Goal: Navigation & Orientation: Find specific page/section

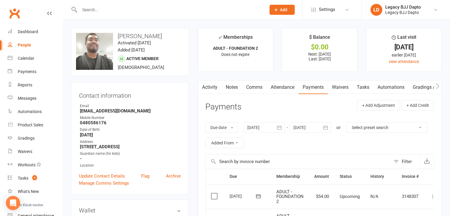
click at [32, 43] on link "People" at bounding box center [35, 44] width 55 height 13
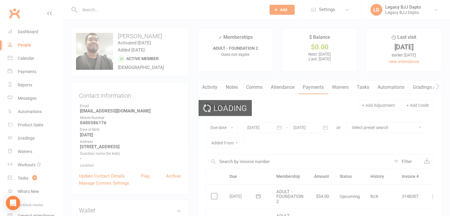
select select "100"
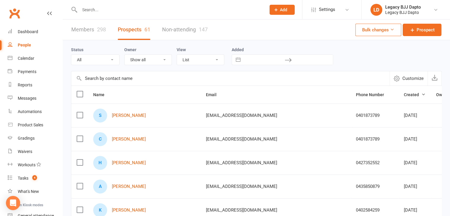
click at [94, 26] on link "Members 298" at bounding box center [88, 30] width 35 height 20
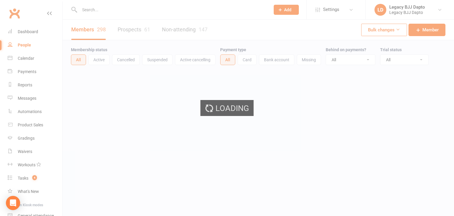
select select "100"
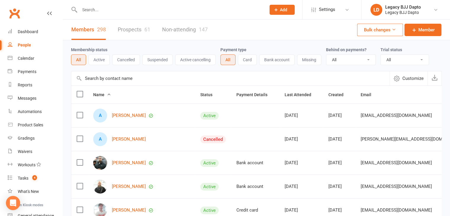
click at [139, 28] on link "Prospects 61" at bounding box center [134, 30] width 33 height 20
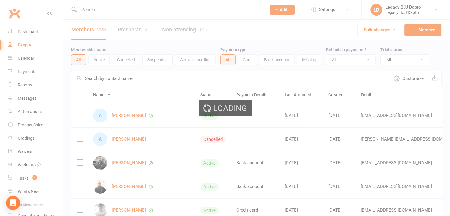
select select "100"
